Goal: Transaction & Acquisition: Purchase product/service

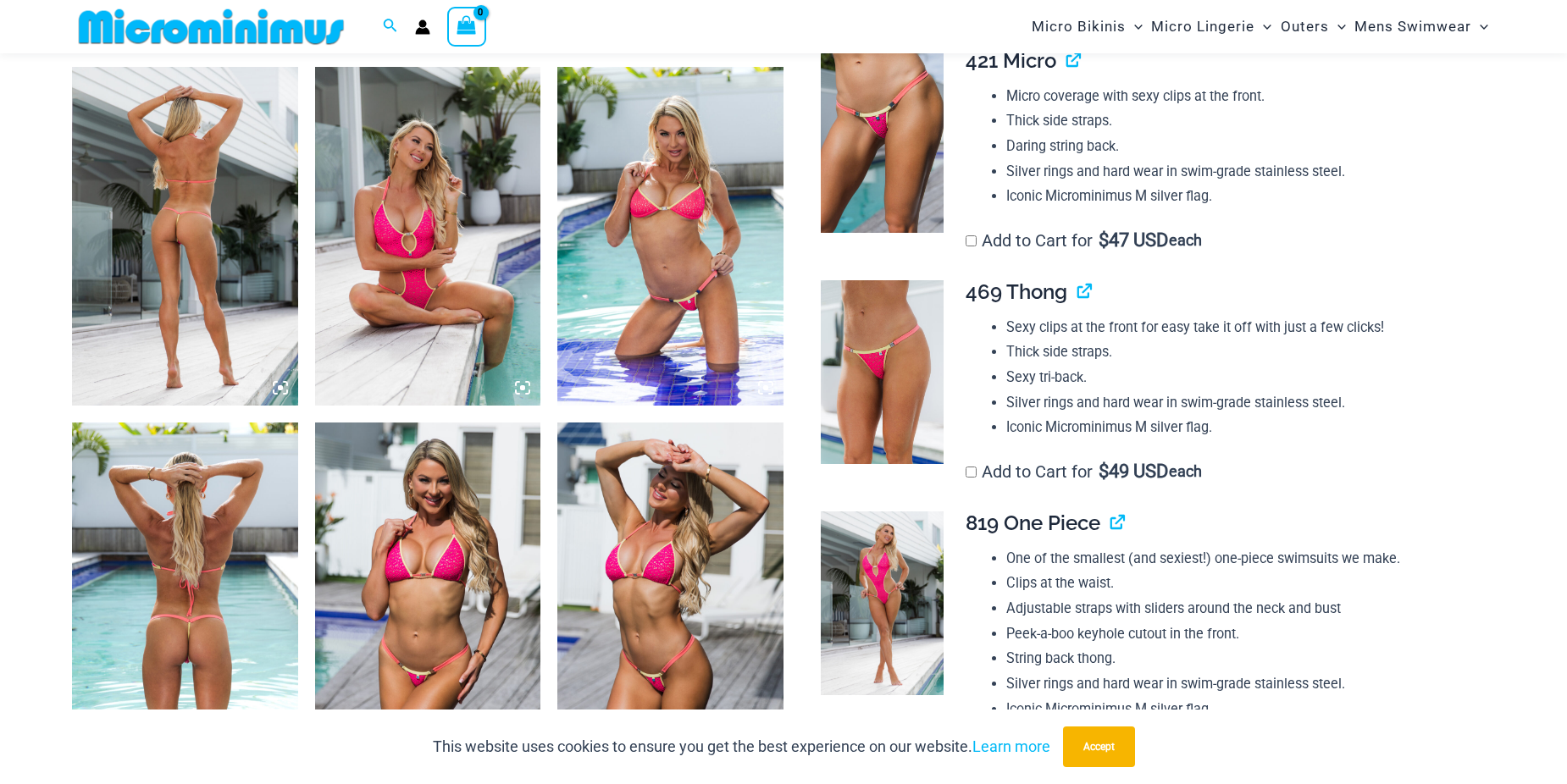
scroll to position [1175, 0]
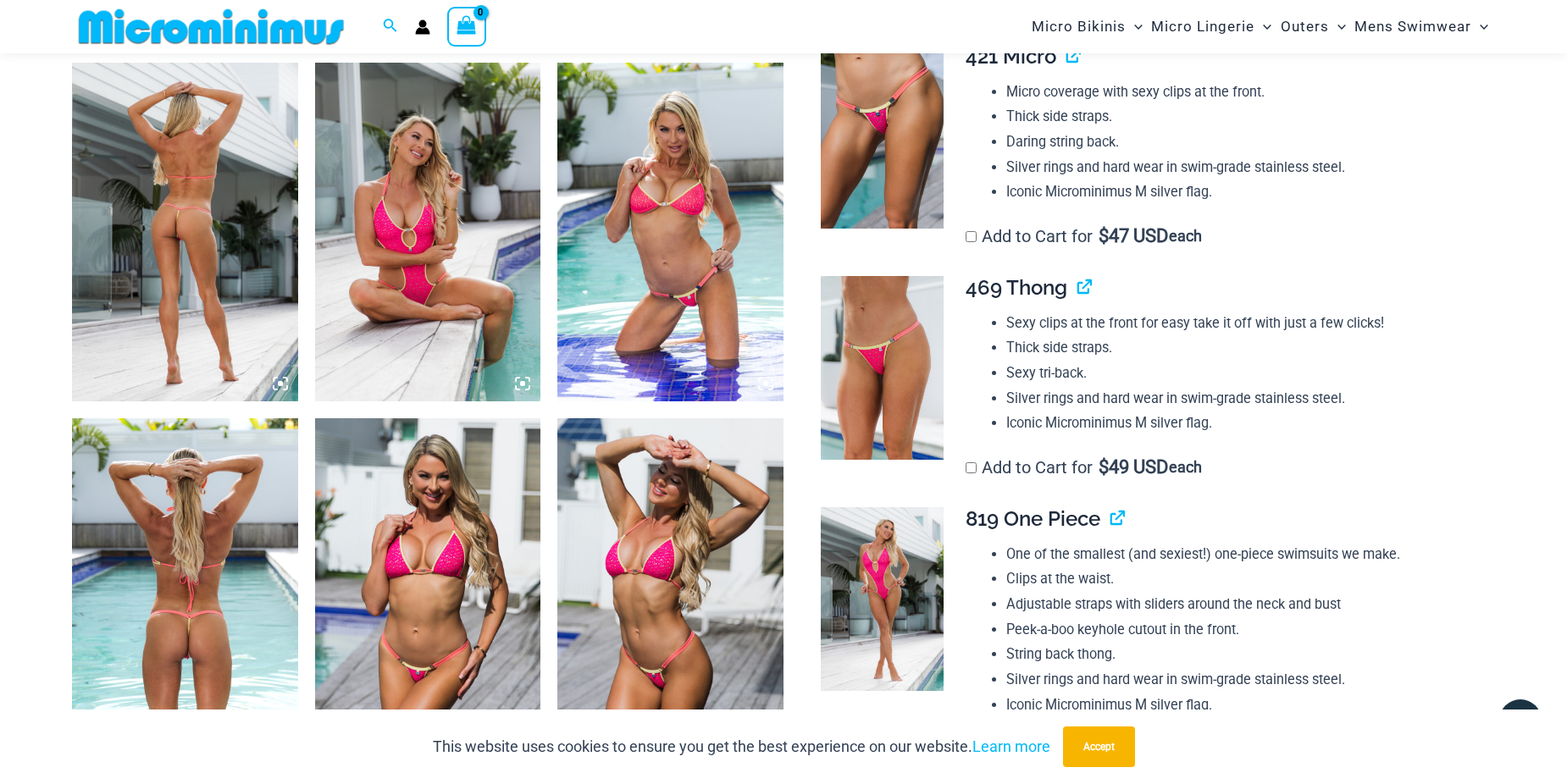
click at [190, 233] on img at bounding box center [185, 232] width 226 height 339
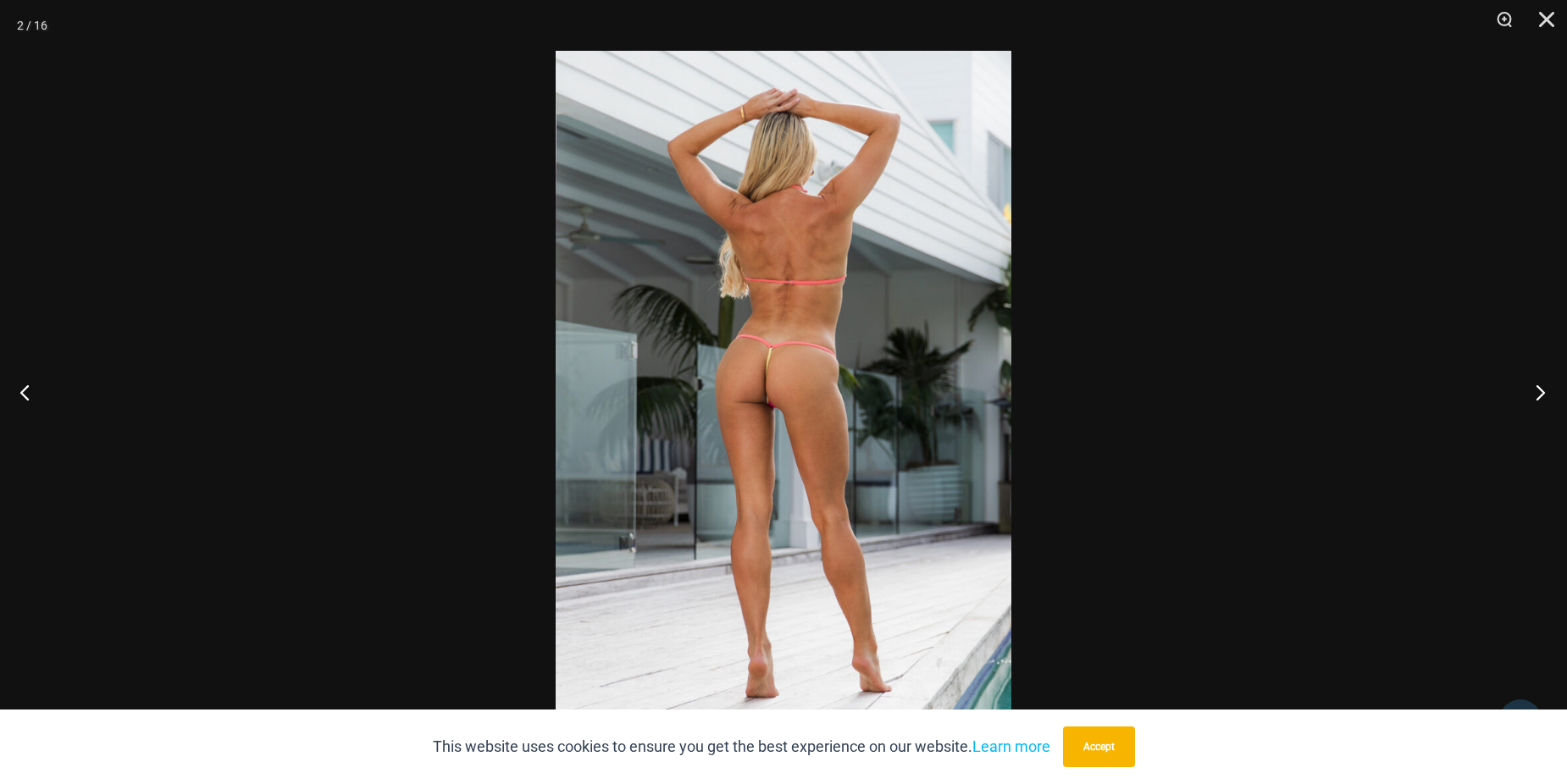
click at [1538, 396] on button "Next" at bounding box center [1535, 392] width 63 height 85
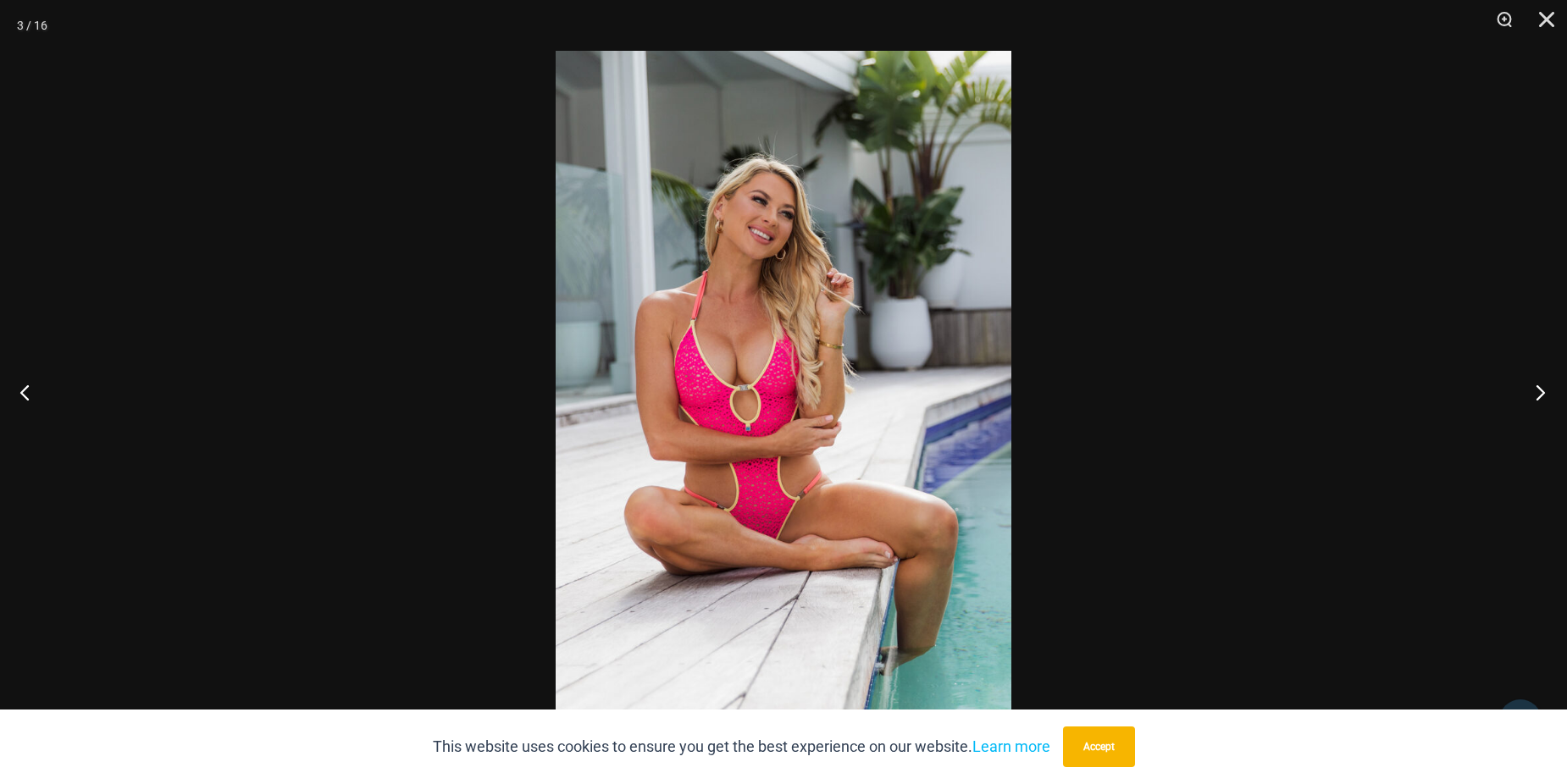
click at [1538, 396] on button "Next" at bounding box center [1535, 392] width 63 height 85
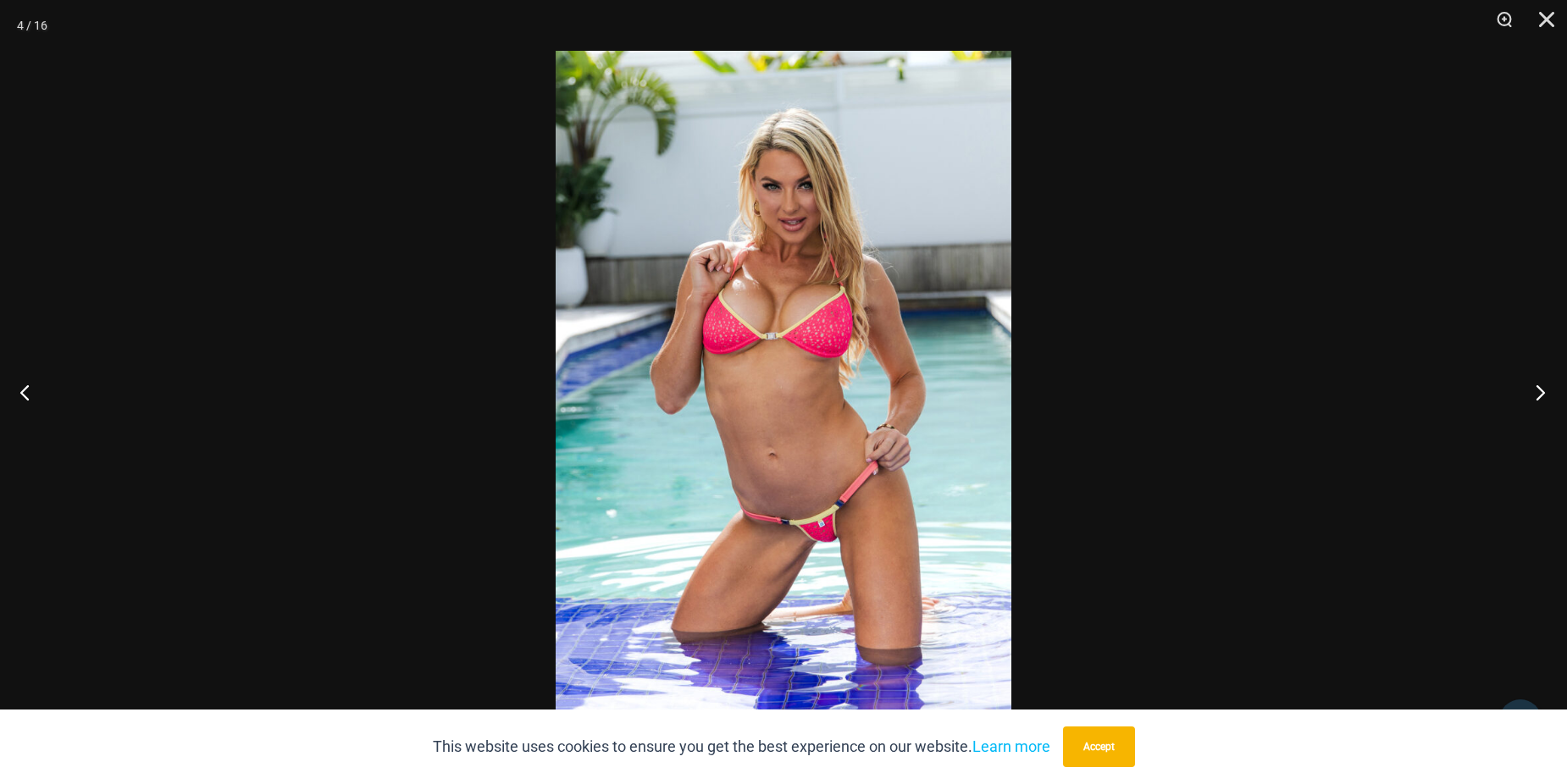
click at [1538, 396] on button "Next" at bounding box center [1535, 392] width 63 height 85
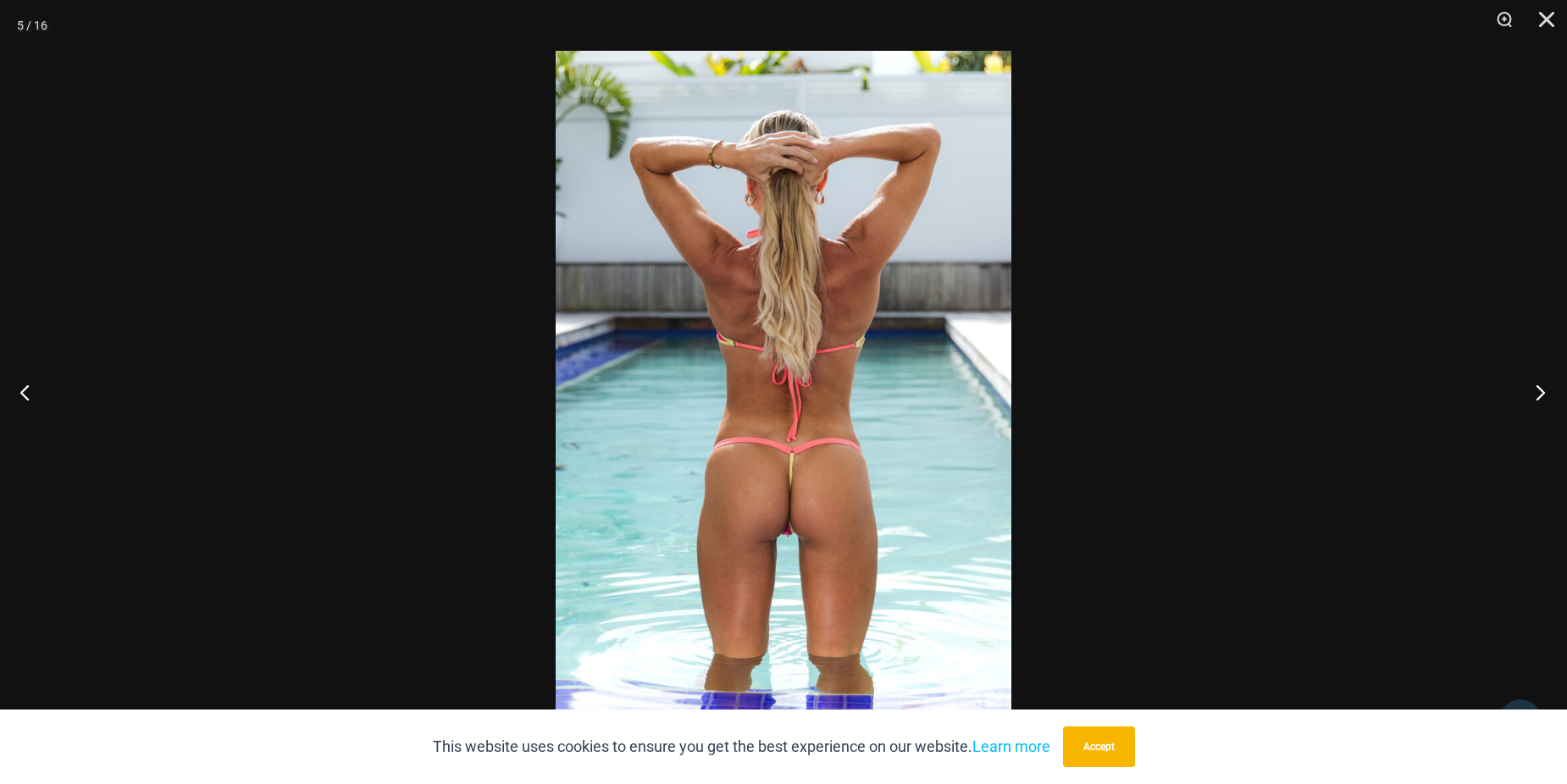
click at [1538, 396] on button "Next" at bounding box center [1535, 392] width 63 height 85
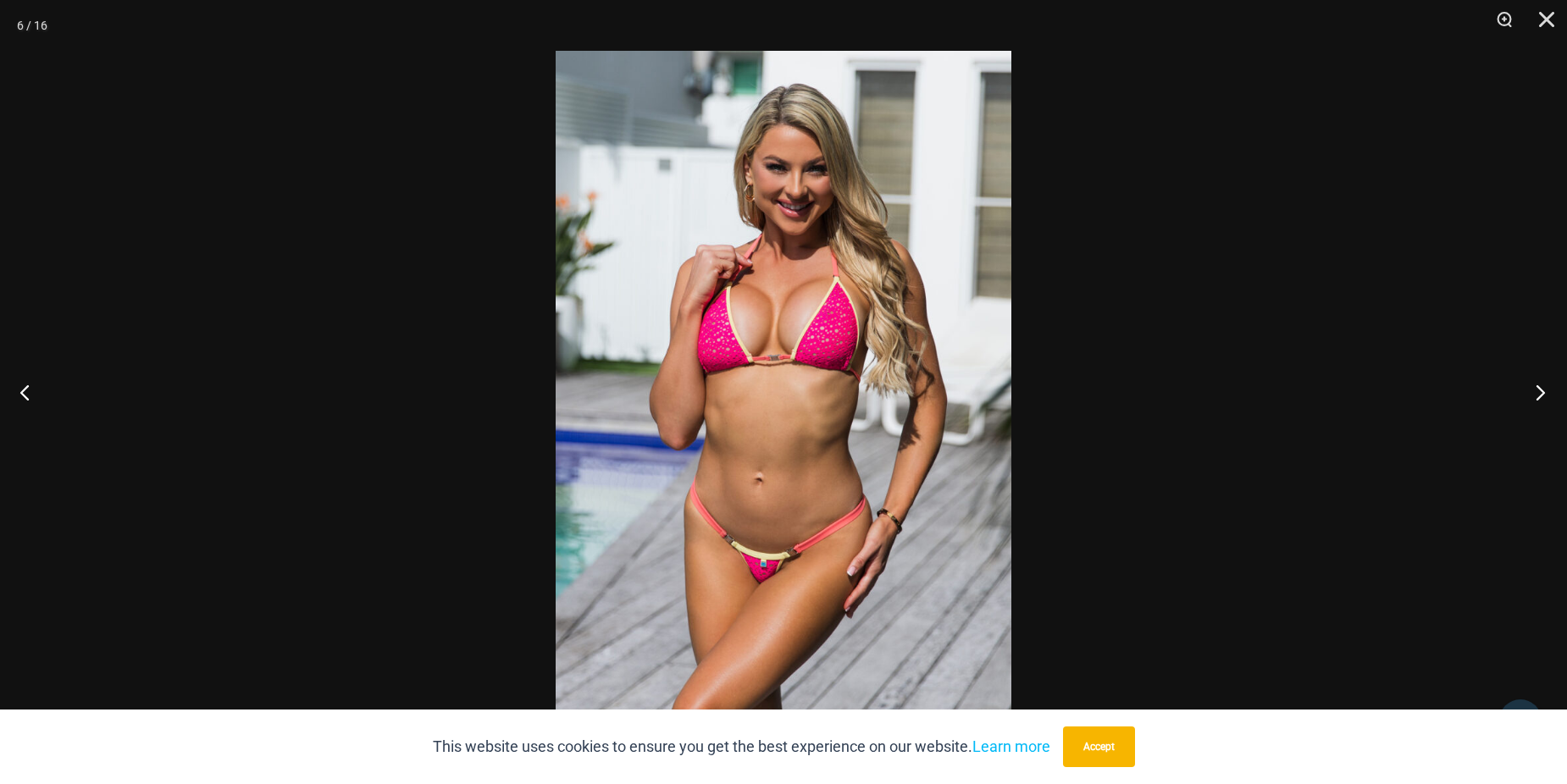
click at [1538, 396] on button "Next" at bounding box center [1535, 392] width 63 height 85
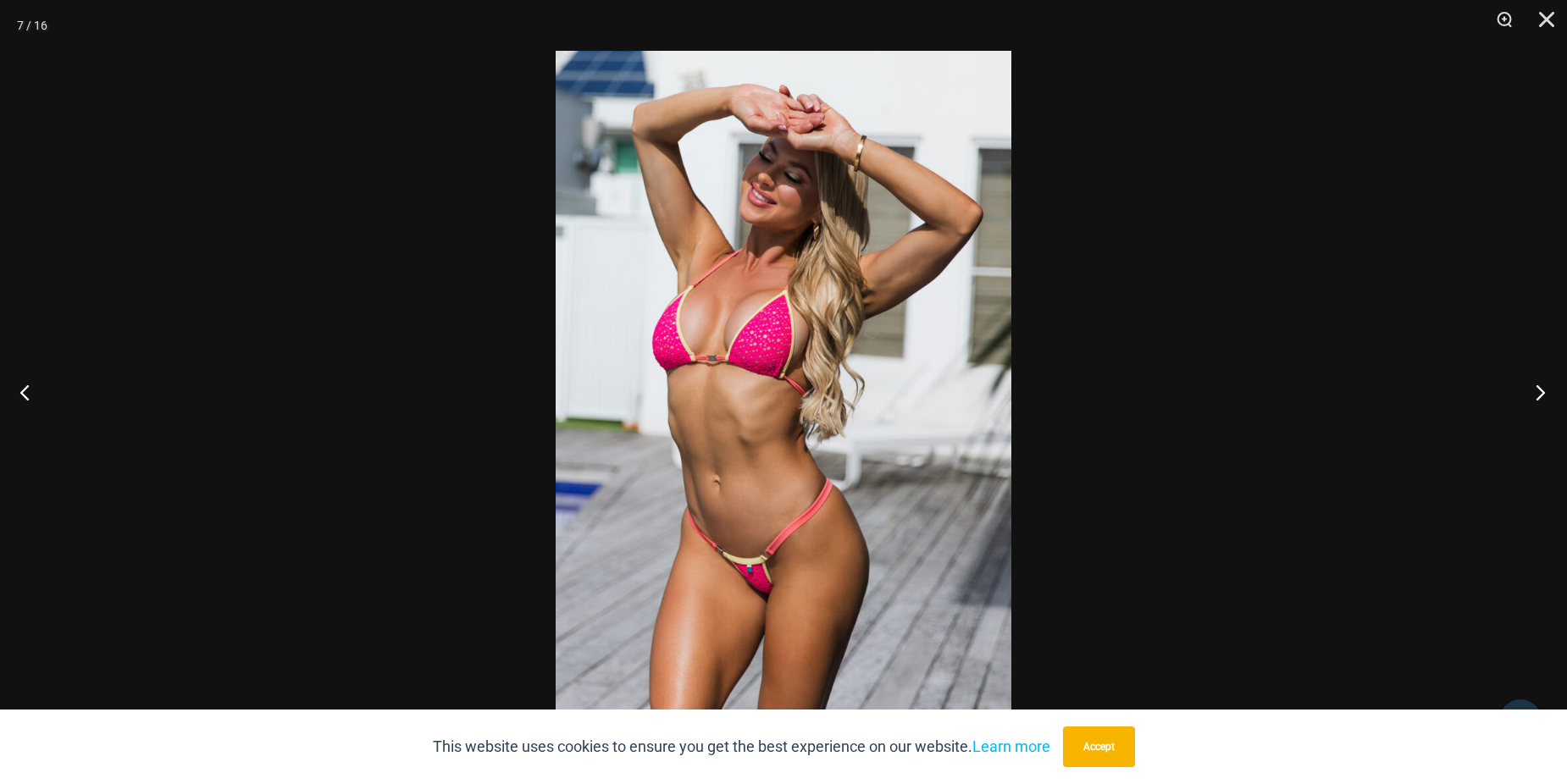
click at [1538, 396] on button "Next" at bounding box center [1535, 392] width 63 height 85
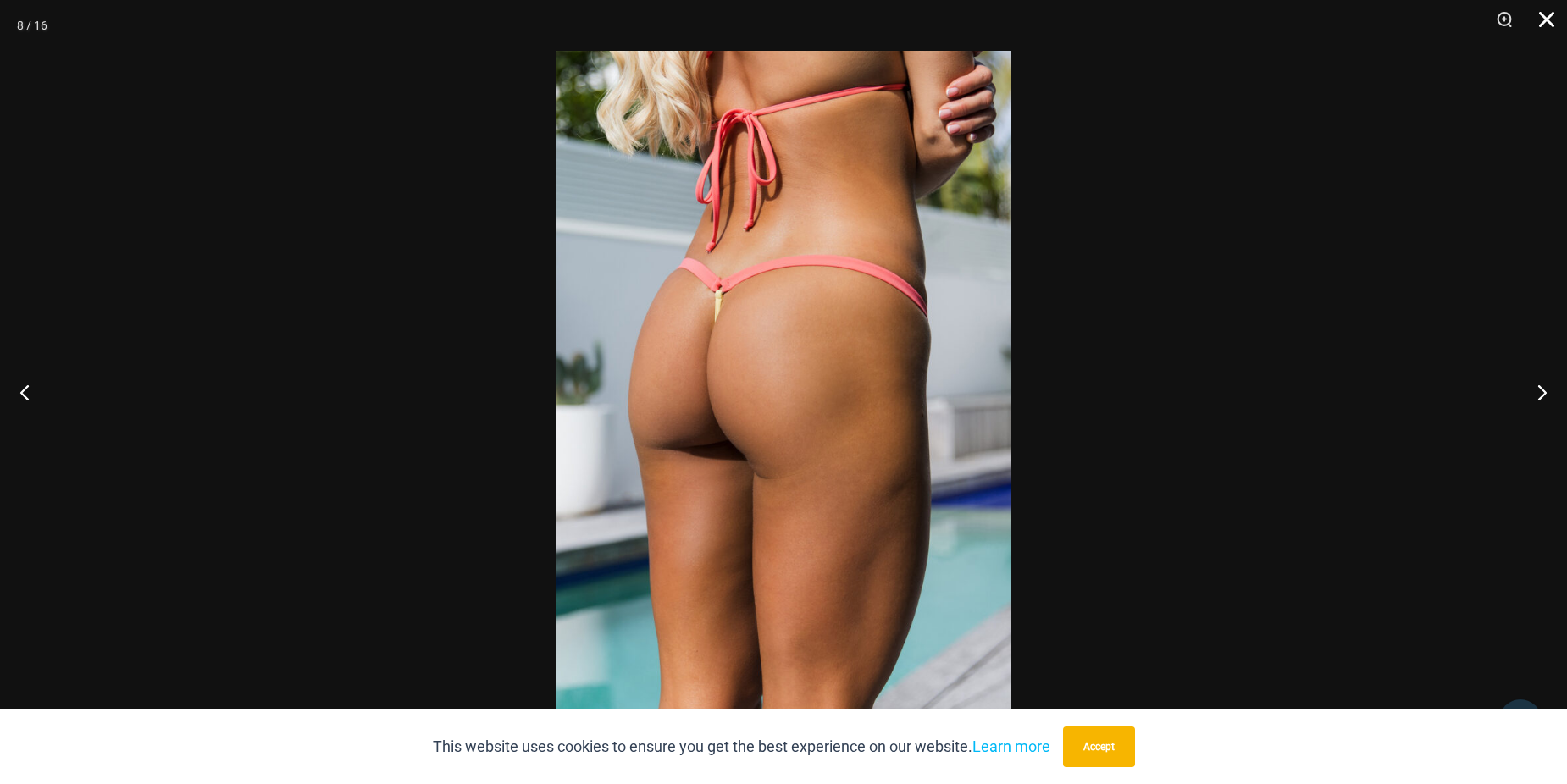
click at [1548, 21] on button "Close" at bounding box center [1540, 25] width 43 height 50
